Goal: Task Accomplishment & Management: Manage account settings

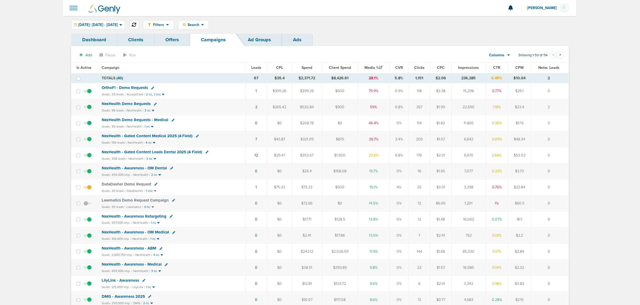
click at [136, 23] on icon at bounding box center [134, 24] width 4 height 4
click at [179, 136] on span "NexHealth - Gated Content Medical 2025 (4 Field)" at bounding box center [147, 135] width 91 height 5
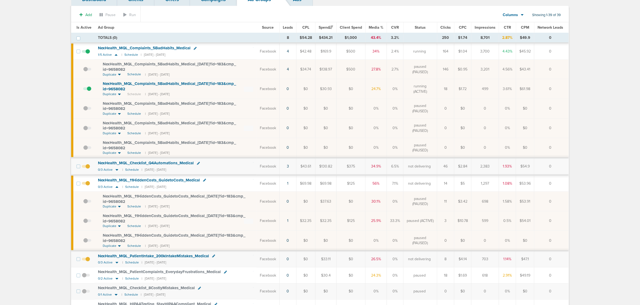
scroll to position [134, 0]
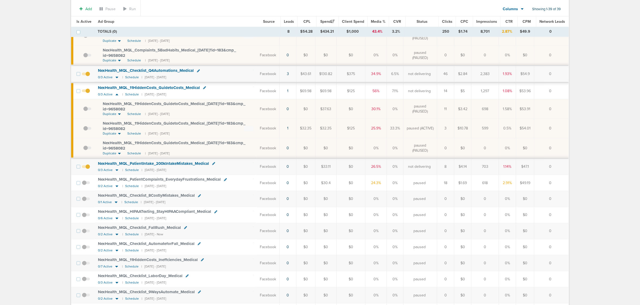
click at [286, 129] on td "1" at bounding box center [288, 129] width 17 height 20
click at [289, 128] on link "1" at bounding box center [287, 128] width 1 height 5
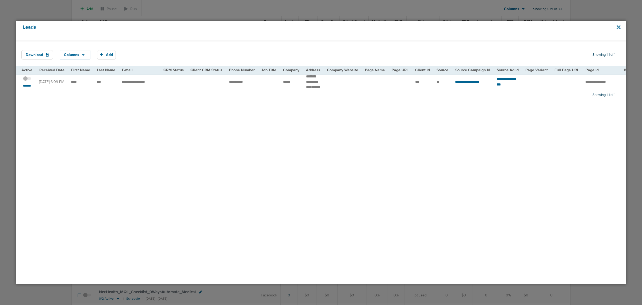
click at [620, 26] on icon at bounding box center [619, 27] width 4 height 4
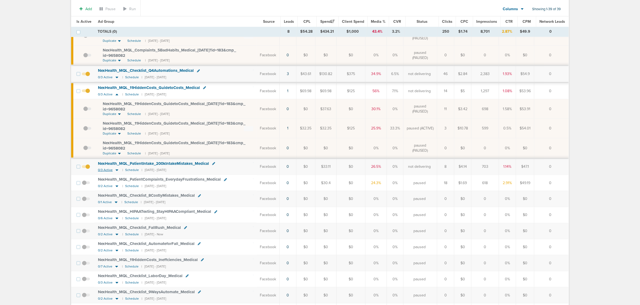
click at [117, 171] on icon at bounding box center [117, 170] width 3 height 2
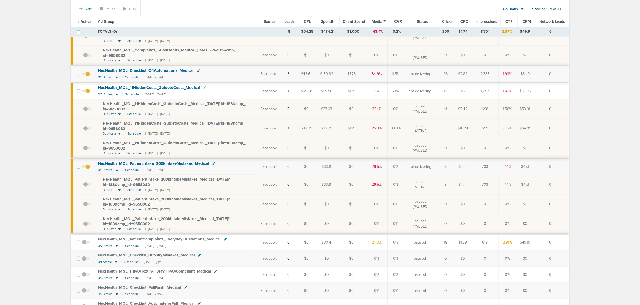
click at [87, 165] on label at bounding box center [86, 166] width 8 height 5
click at [86, 168] on input "checkbox" at bounding box center [86, 168] width 0 height 0
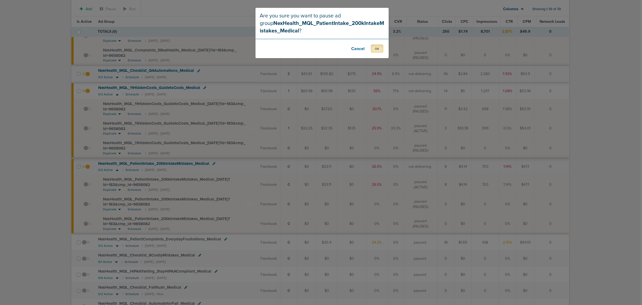
click at [378, 49] on button "OK" at bounding box center [377, 48] width 13 height 8
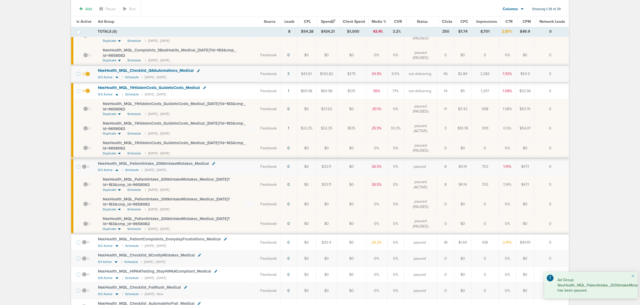
scroll to position [0, 0]
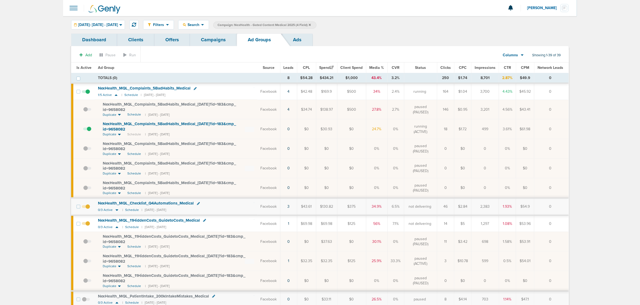
click at [239, 256] on span "NexHealth_ MQL_ 11HiddenCosts_ GuidetoCosts_ Medical_ [DATE]?id=183&cmp_ id=965…" at bounding box center [174, 258] width 143 height 10
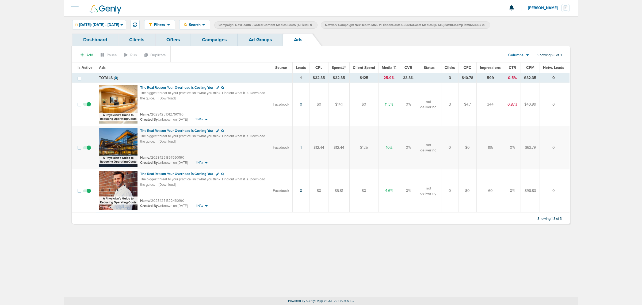
click at [268, 40] on link "Ad Groups" at bounding box center [260, 39] width 45 height 13
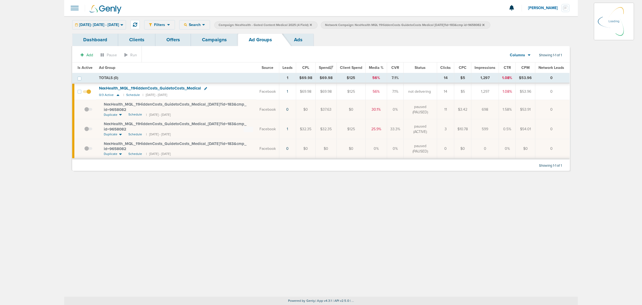
click at [206, 37] on link "Campaigns" at bounding box center [214, 39] width 47 height 13
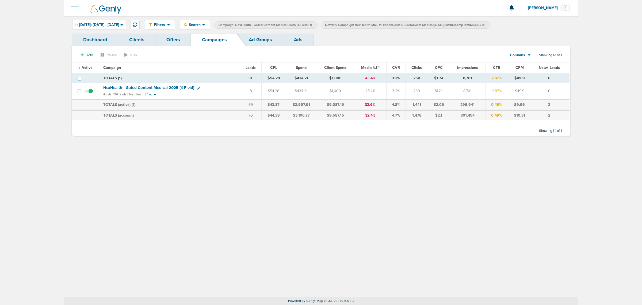
click at [485, 24] on icon at bounding box center [484, 24] width 2 height 3
click at [312, 24] on icon at bounding box center [311, 24] width 2 height 3
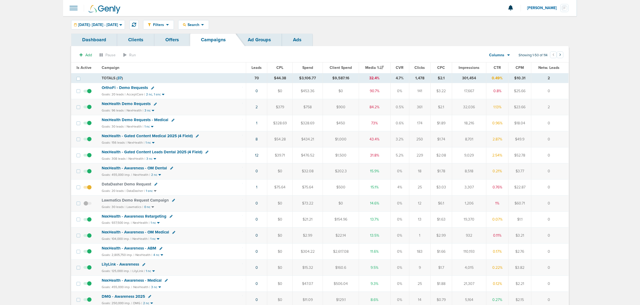
click at [170, 153] on span "NexHealth - Gated Content Leads Dental 2025 (4 Field)" at bounding box center [152, 151] width 101 height 5
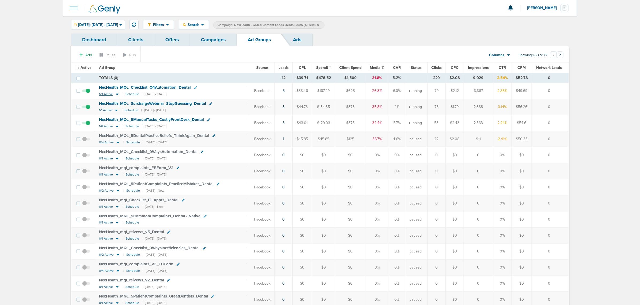
click at [117, 94] on icon at bounding box center [117, 94] width 5 height 5
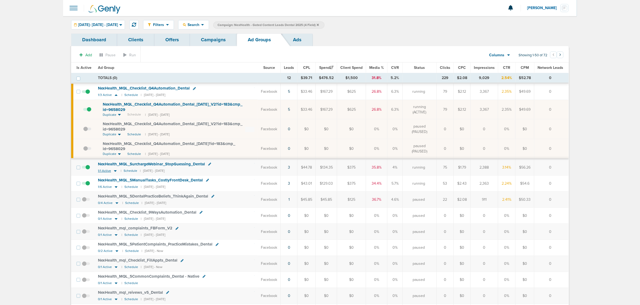
click at [115, 171] on icon at bounding box center [115, 171] width 3 height 2
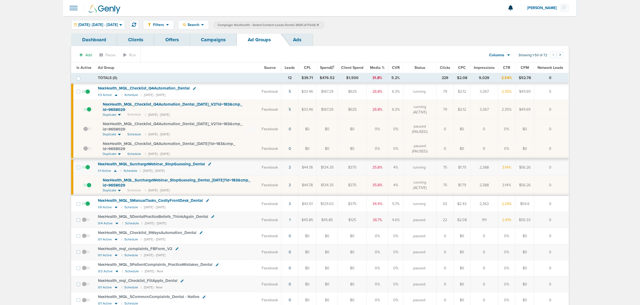
click at [208, 37] on link "Campaigns" at bounding box center [213, 39] width 47 height 13
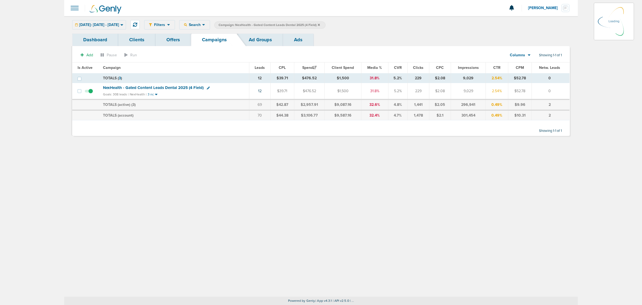
click at [320, 24] on icon at bounding box center [319, 25] width 2 height 2
click at [320, 26] on icon at bounding box center [319, 24] width 2 height 3
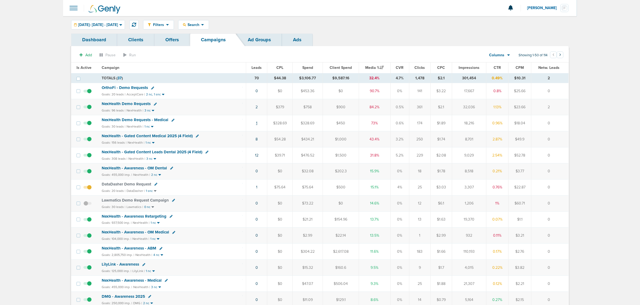
click at [256, 123] on link "1" at bounding box center [256, 123] width 1 height 5
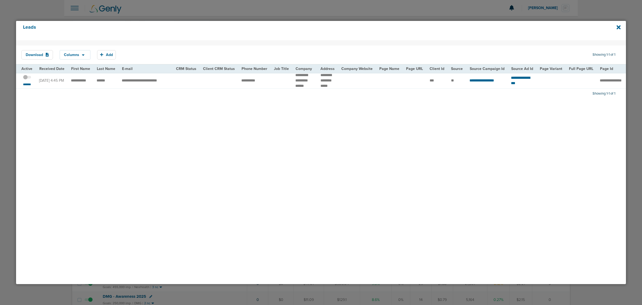
click at [29, 80] on span at bounding box center [27, 80] width 8 height 0
click at [27, 78] on input "checkbox" at bounding box center [27, 78] width 0 height 0
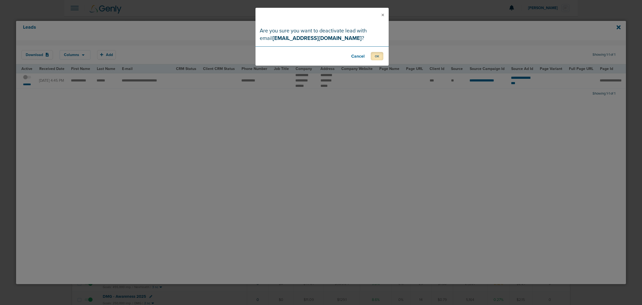
click at [381, 57] on button "OK" at bounding box center [377, 56] width 13 height 8
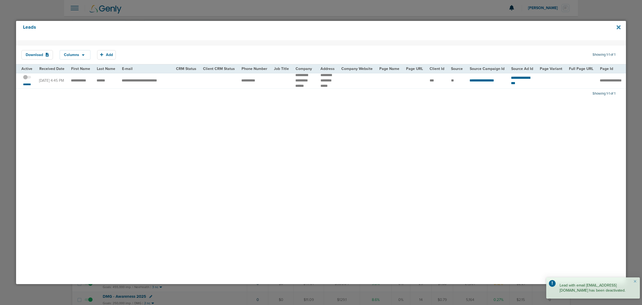
click at [619, 27] on icon at bounding box center [619, 27] width 4 height 4
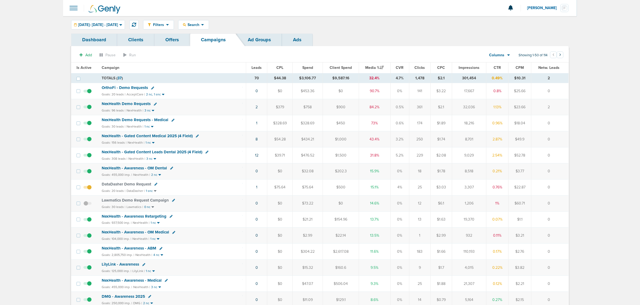
click at [119, 266] on span "LilyLink - Awareness" at bounding box center [120, 264] width 37 height 5
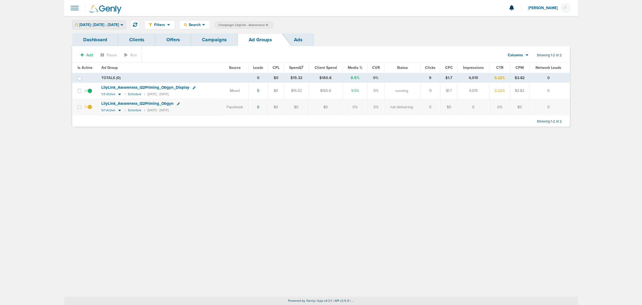
click at [111, 29] on div "[DATE]: [DATE] - [DATE]" at bounding box center [99, 24] width 53 height 9
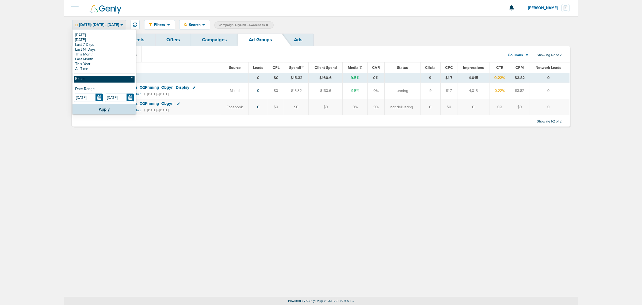
click at [93, 78] on link "Batch" at bounding box center [104, 79] width 61 height 7
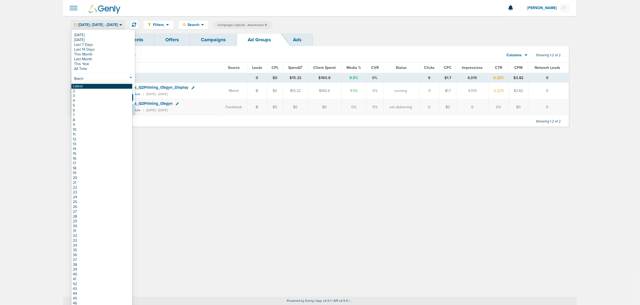
click at [90, 87] on link "Latest" at bounding box center [101, 86] width 61 height 5
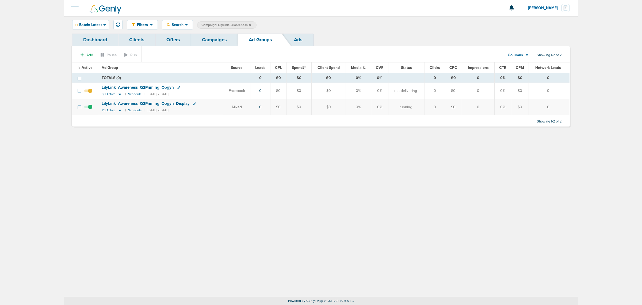
click at [208, 37] on link "Campaigns" at bounding box center [214, 39] width 47 height 13
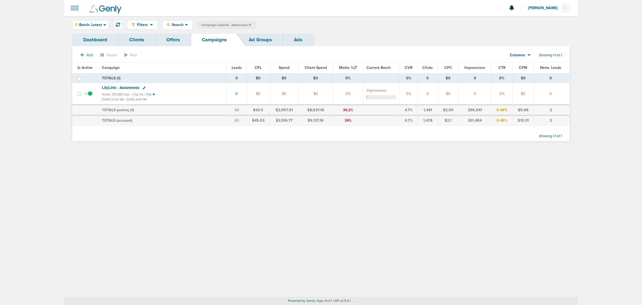
drag, startPoint x: 101, startPoint y: 101, endPoint x: 182, endPoint y: 96, distance: 81.2
click at [182, 96] on td "LilyLink - Awareness Goals: 125,000 imp. | LilyLink | 1 nc [DATE] 12:00 AM - [D…" at bounding box center [163, 94] width 128 height 22
click at [182, 96] on div "Goals: 125,000 imp. | LilyLink | 1 nc" at bounding box center [163, 94] width 122 height 5
click at [249, 24] on icon at bounding box center [250, 24] width 2 height 3
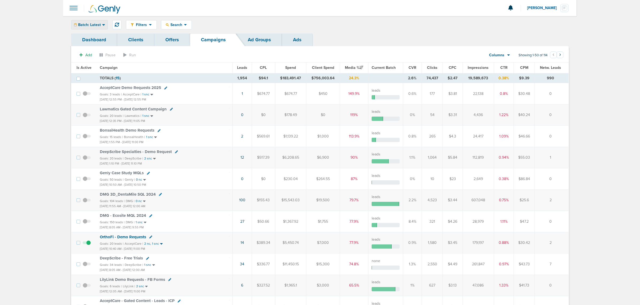
click at [86, 24] on span "Batch: Latest" at bounding box center [89, 25] width 23 height 4
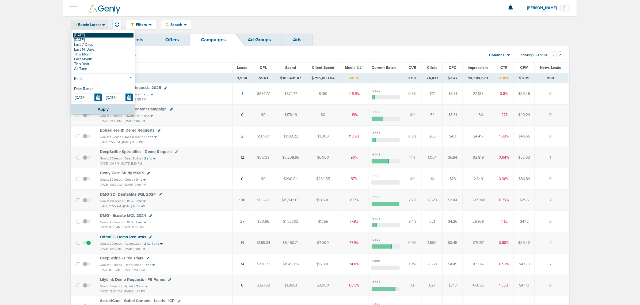
click at [82, 33] on link "[DATE]" at bounding box center [103, 35] width 61 height 5
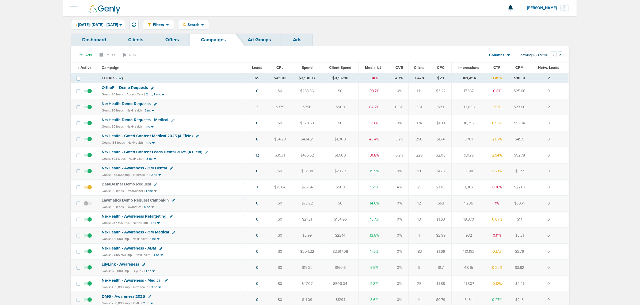
click at [173, 135] on span "NexHealth - Gated Content Medical 2025 (4 Field)" at bounding box center [147, 135] width 91 height 5
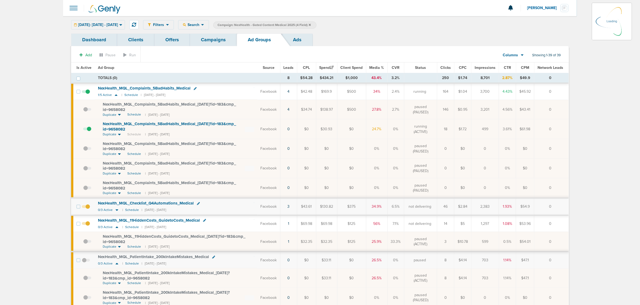
click at [122, 23] on icon at bounding box center [120, 24] width 3 height 5
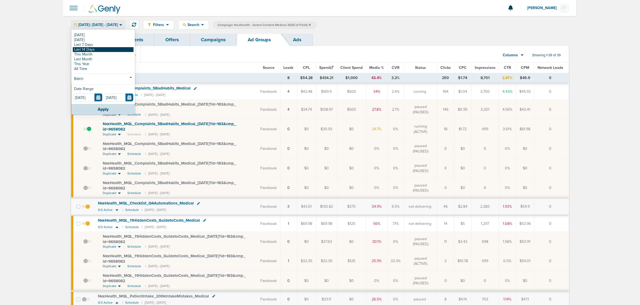
click at [104, 50] on link "Last 14 Days" at bounding box center [103, 49] width 61 height 5
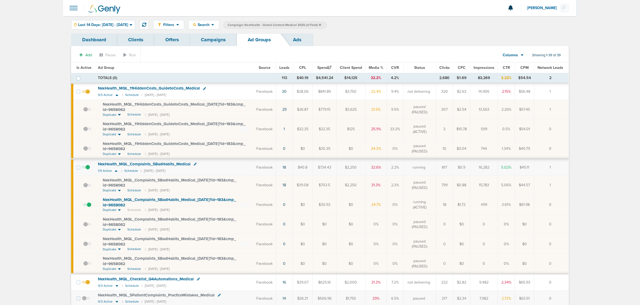
click at [321, 24] on icon at bounding box center [320, 24] width 2 height 3
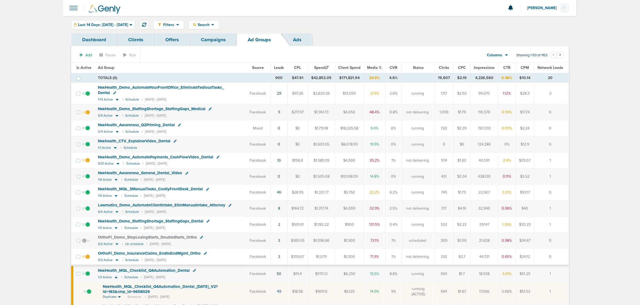
click at [211, 40] on link "Campaigns" at bounding box center [213, 39] width 47 height 13
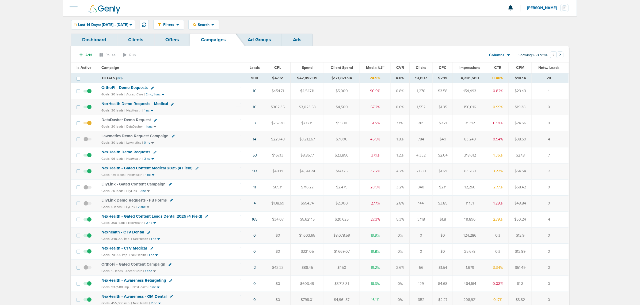
click at [171, 169] on span "NexHealth - Gated Content Medical 2025 (4 Field)" at bounding box center [146, 167] width 91 height 5
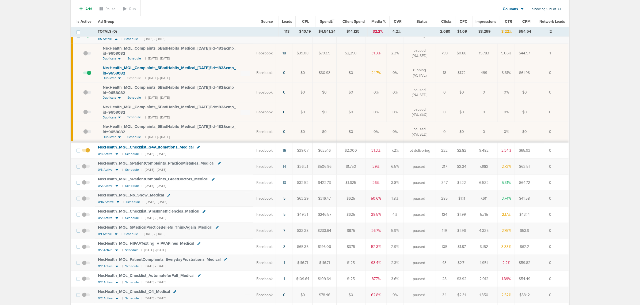
scroll to position [134, 0]
click at [116, 170] on icon at bounding box center [117, 169] width 3 height 2
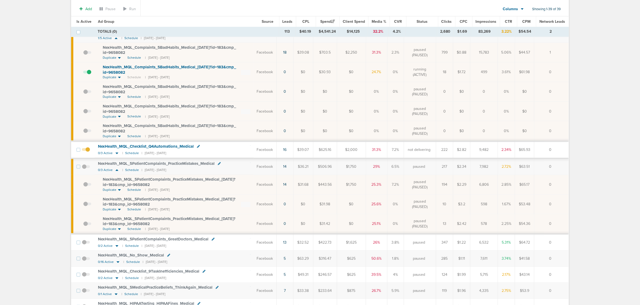
click at [86, 187] on span at bounding box center [87, 187] width 8 height 0
click at [83, 185] on input "checkbox" at bounding box center [83, 185] width 0 height 0
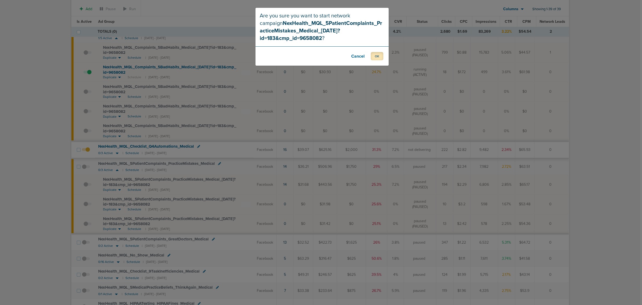
click at [375, 52] on button "OK" at bounding box center [377, 56] width 13 height 8
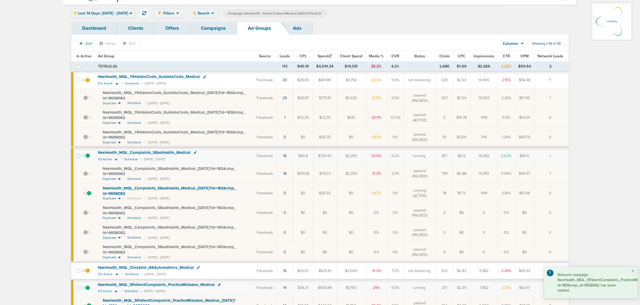
scroll to position [0, 0]
